Goal: Transaction & Acquisition: Purchase product/service

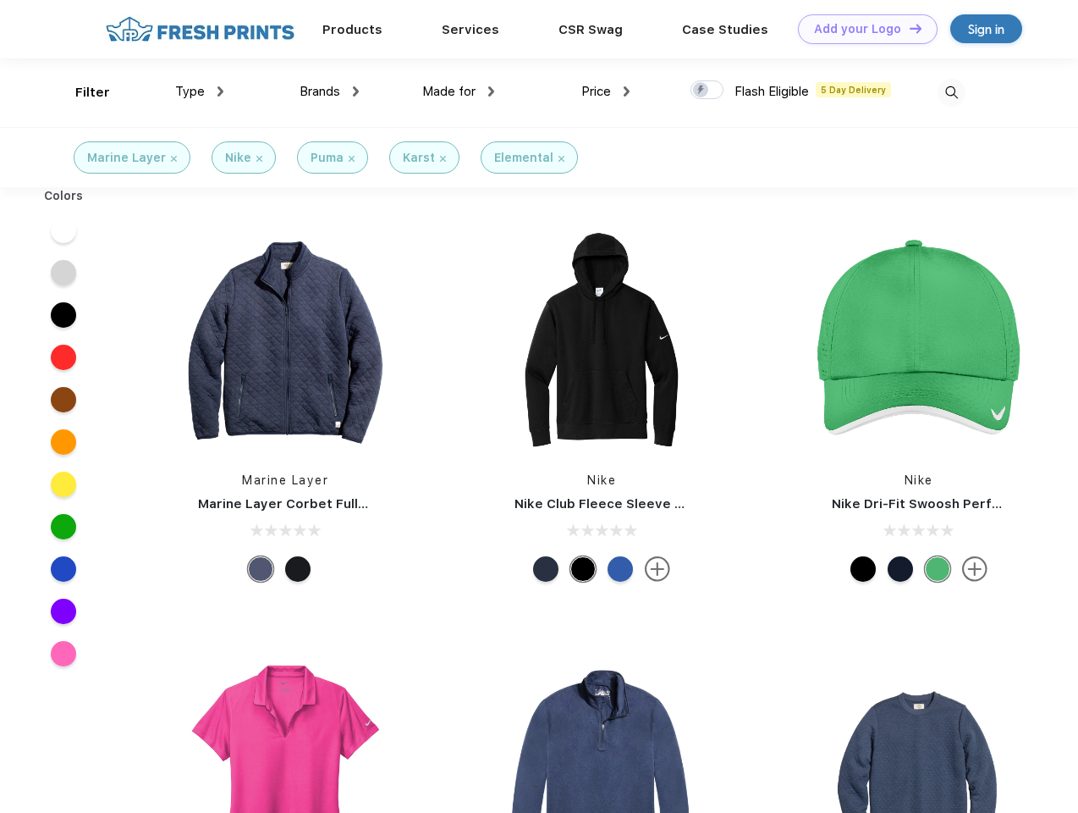
click at [862, 29] on link "Add your Logo Design Tool" at bounding box center [868, 29] width 140 height 30
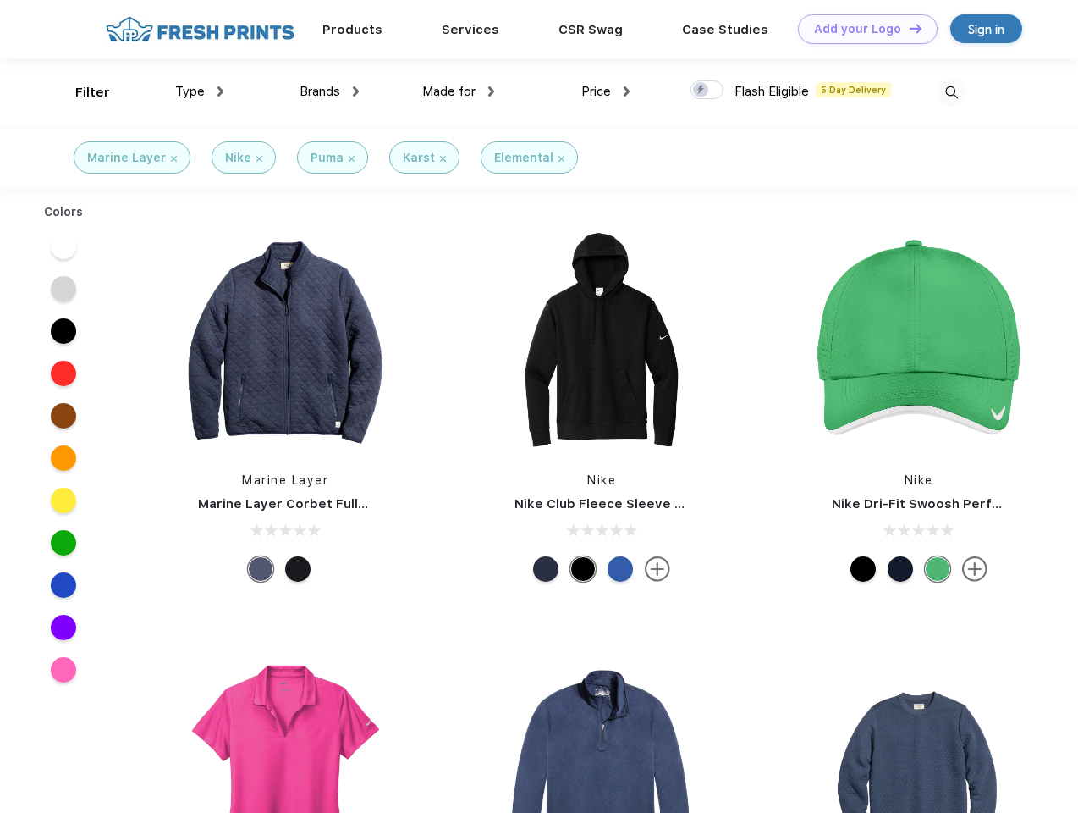
click at [0, 0] on div "Design Tool" at bounding box center [0, 0] width 0 height 0
click at [908, 28] on link "Add your Logo Design Tool" at bounding box center [868, 29] width 140 height 30
click at [81, 92] on div "Filter" at bounding box center [92, 92] width 35 height 19
click at [200, 91] on span "Type" at bounding box center [190, 91] width 30 height 15
click at [329, 91] on span "Brands" at bounding box center [320, 91] width 41 height 15
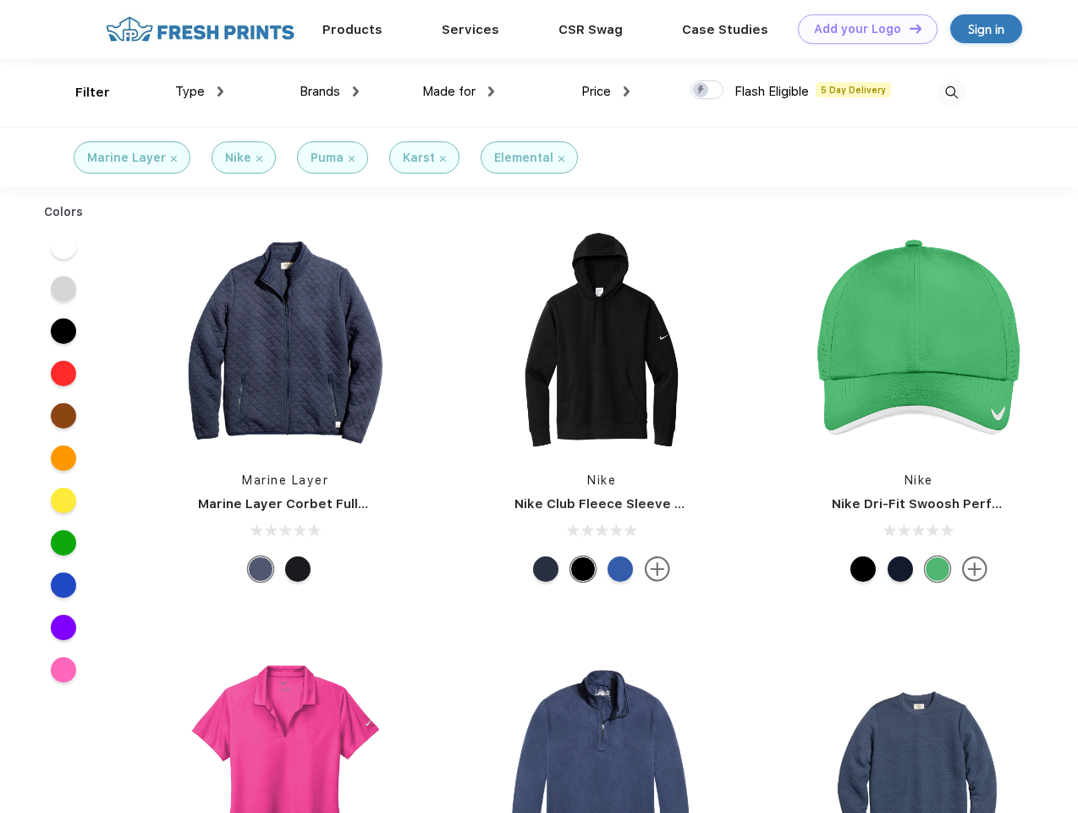
click at [459, 91] on span "Made for" at bounding box center [448, 91] width 53 height 15
click at [606, 91] on span "Price" at bounding box center [596, 91] width 30 height 15
click at [708, 91] on div at bounding box center [707, 89] width 33 height 19
click at [702, 91] on input "checkbox" at bounding box center [696, 85] width 11 height 11
click at [951, 92] on img at bounding box center [952, 93] width 28 height 28
